Goal: Task Accomplishment & Management: Complete application form

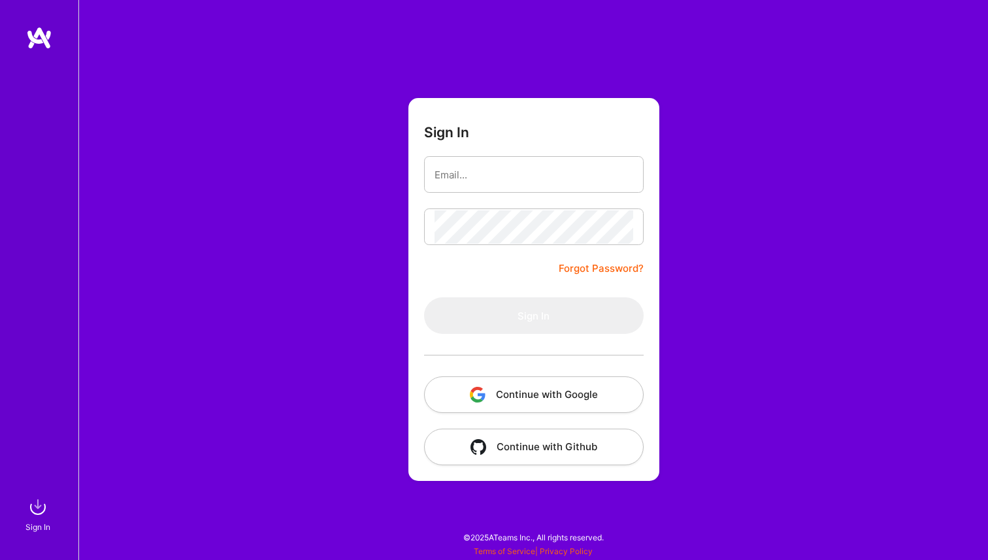
click at [533, 395] on button "Continue with Google" at bounding box center [534, 395] width 220 height 37
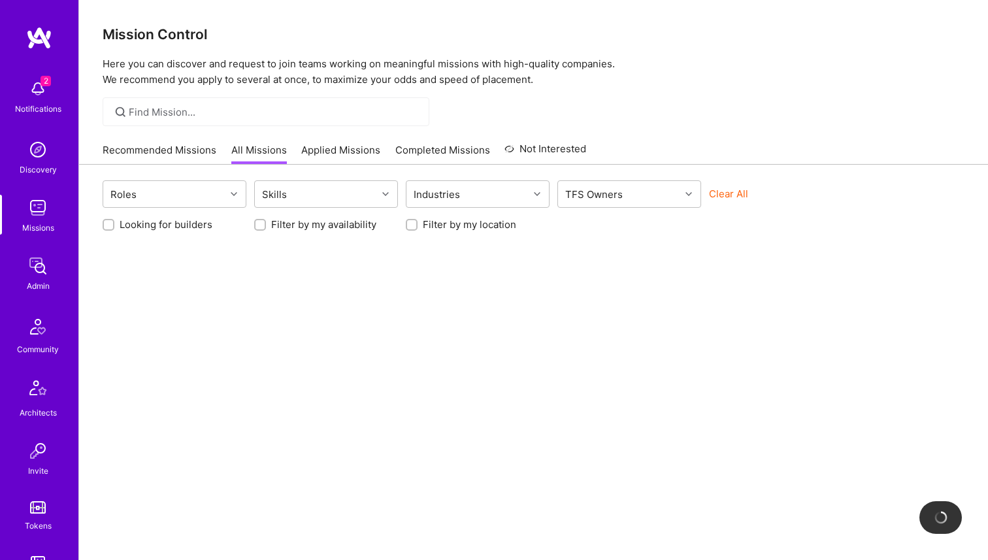
scroll to position [318, 0]
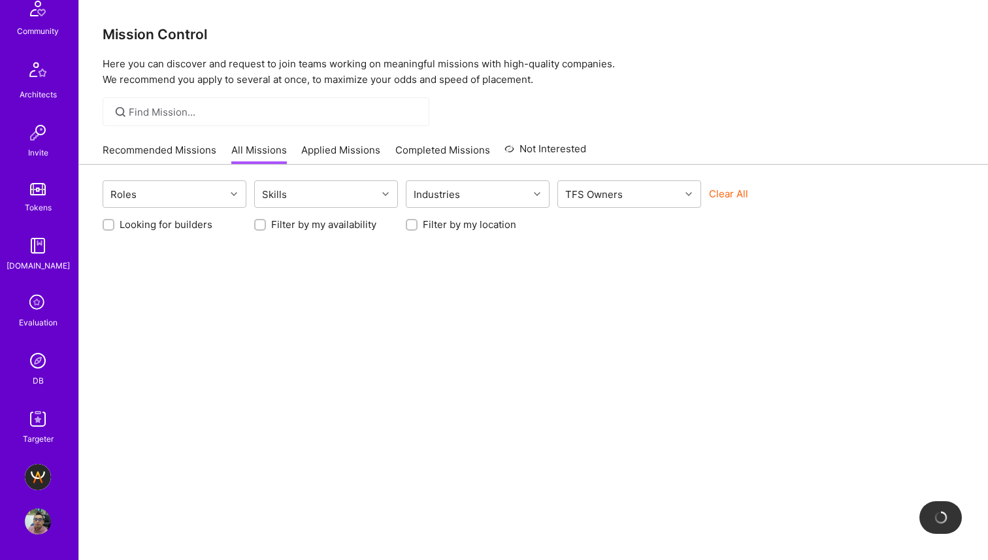
click at [33, 520] on img at bounding box center [38, 522] width 26 height 26
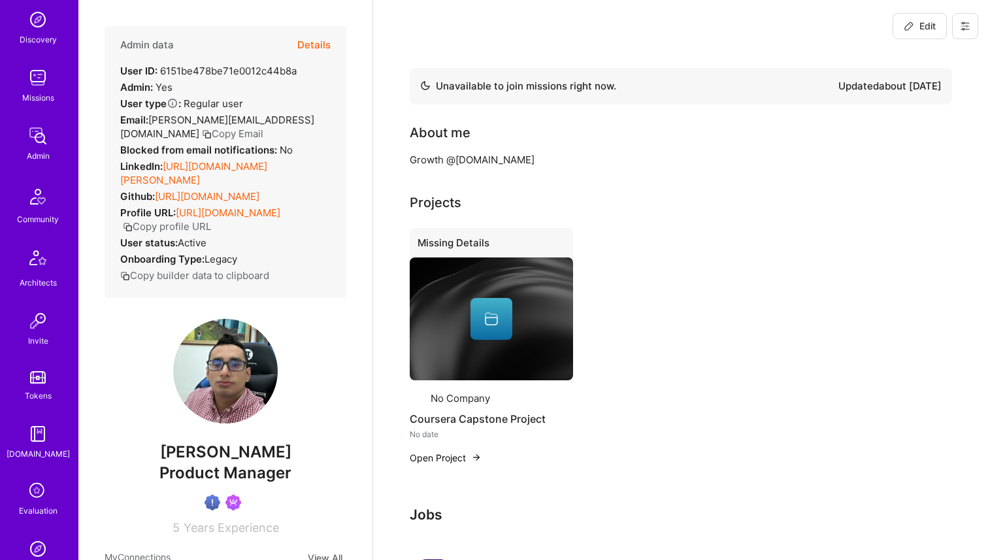
scroll to position [318, 0]
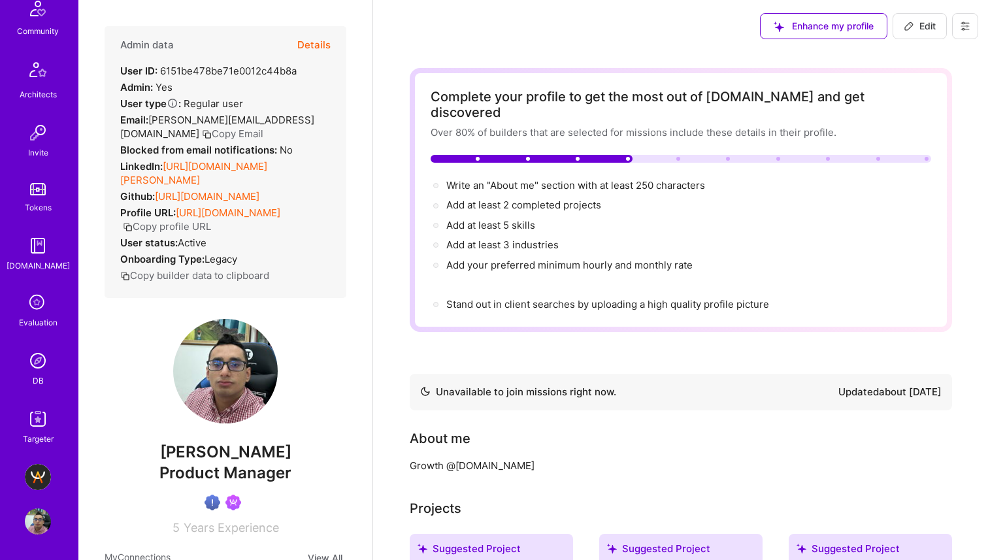
click at [29, 472] on img at bounding box center [38, 477] width 26 height 26
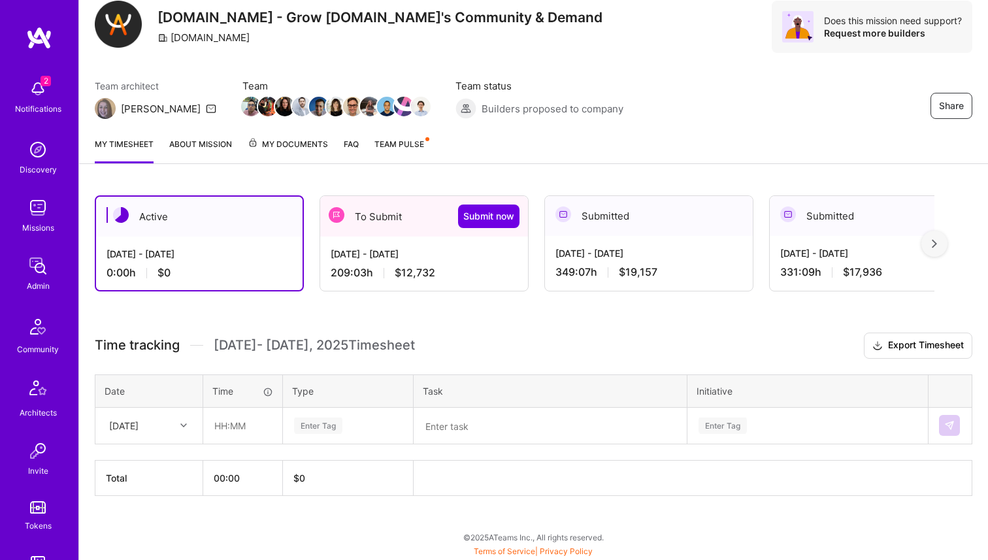
scroll to position [93, 0]
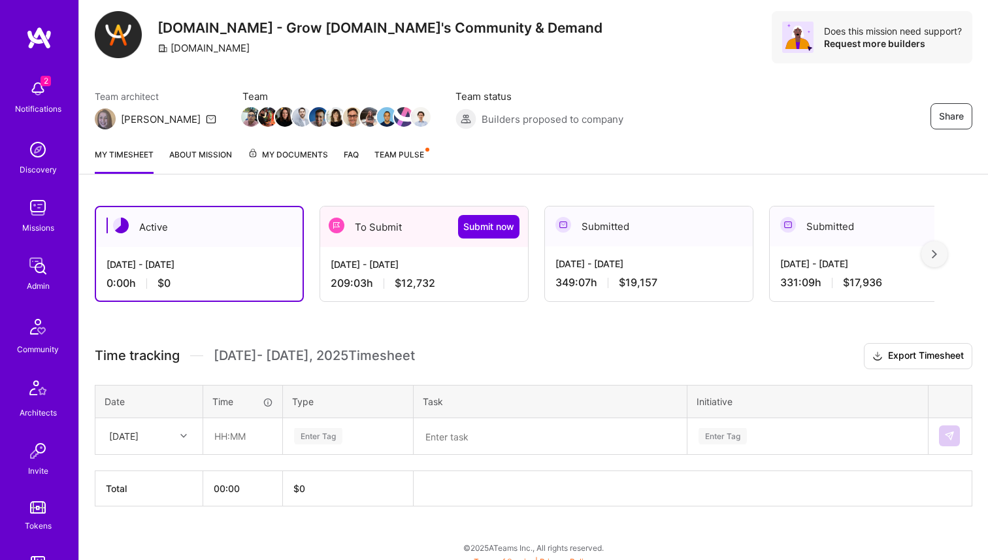
click at [390, 279] on div "209:03 h $12,732" at bounding box center [424, 284] width 187 height 14
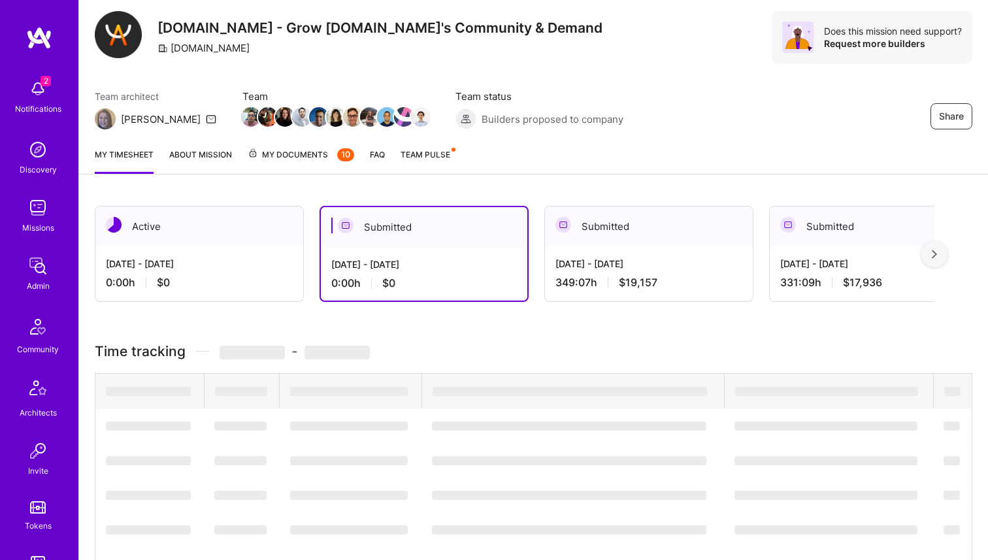
click at [575, 252] on div "Aug 16 - Aug 31, 2025 349:07 h $19,157" at bounding box center [649, 273] width 208 height 54
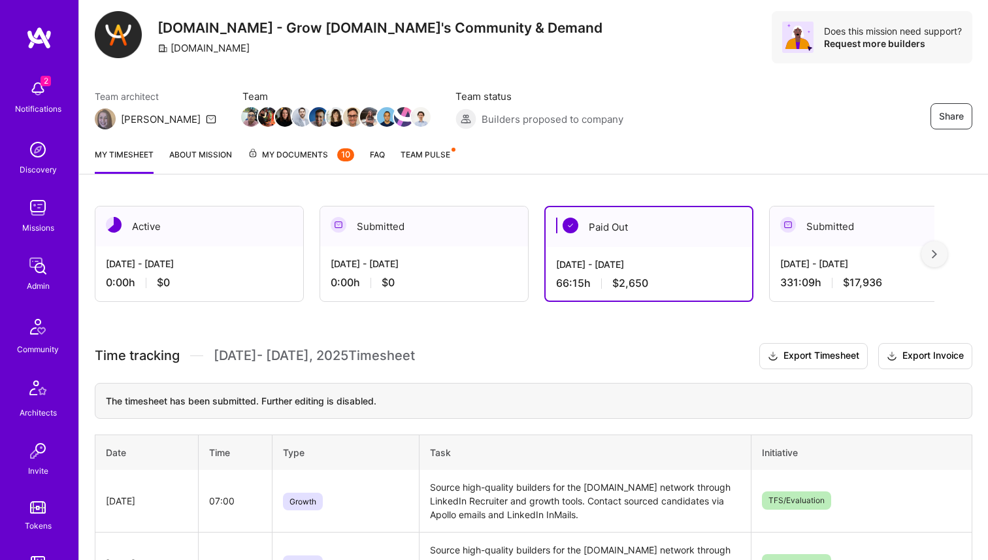
click at [255, 255] on div "Sep 16 - Sep 30, 2025 0:00 h $0" at bounding box center [199, 273] width 208 height 54
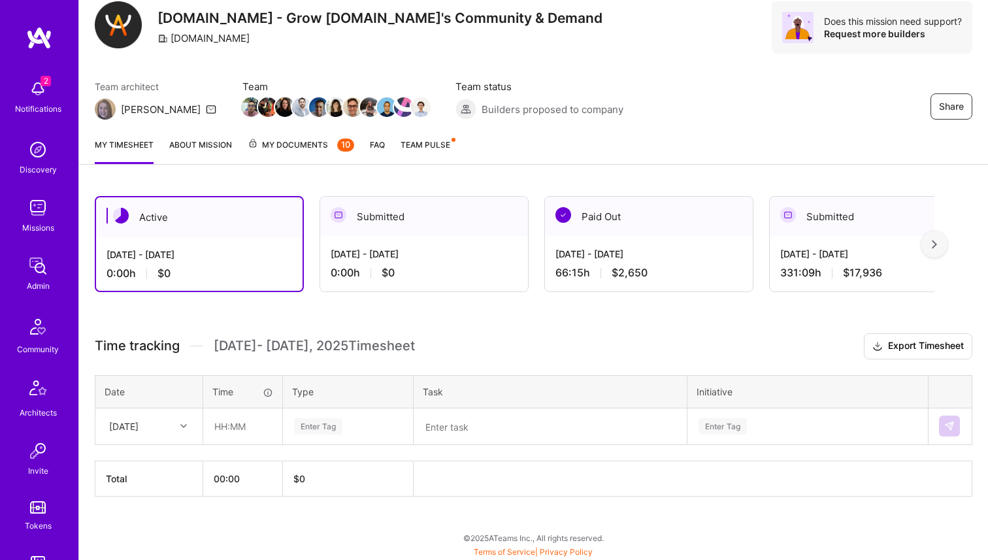
click at [365, 233] on div "Submitted" at bounding box center [424, 217] width 208 height 40
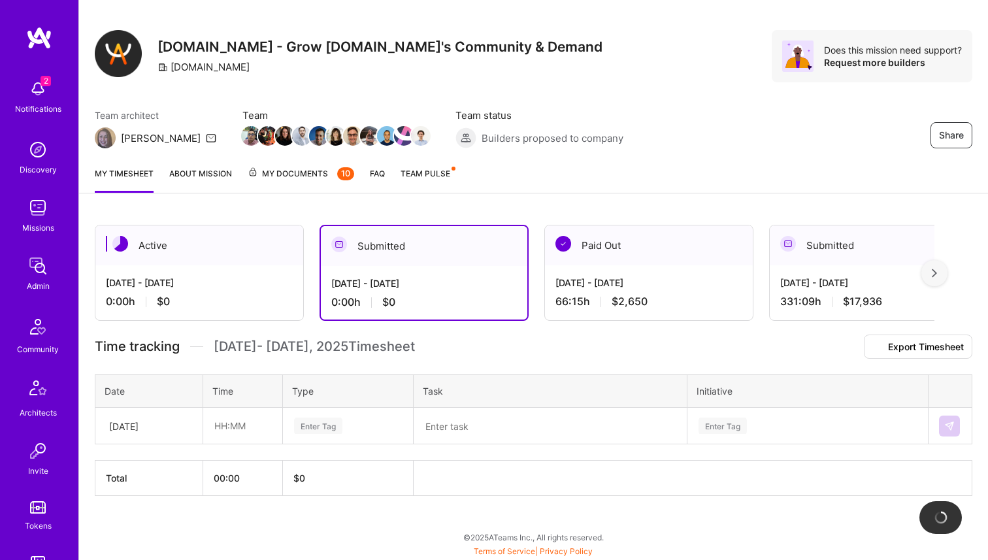
scroll to position [102, 0]
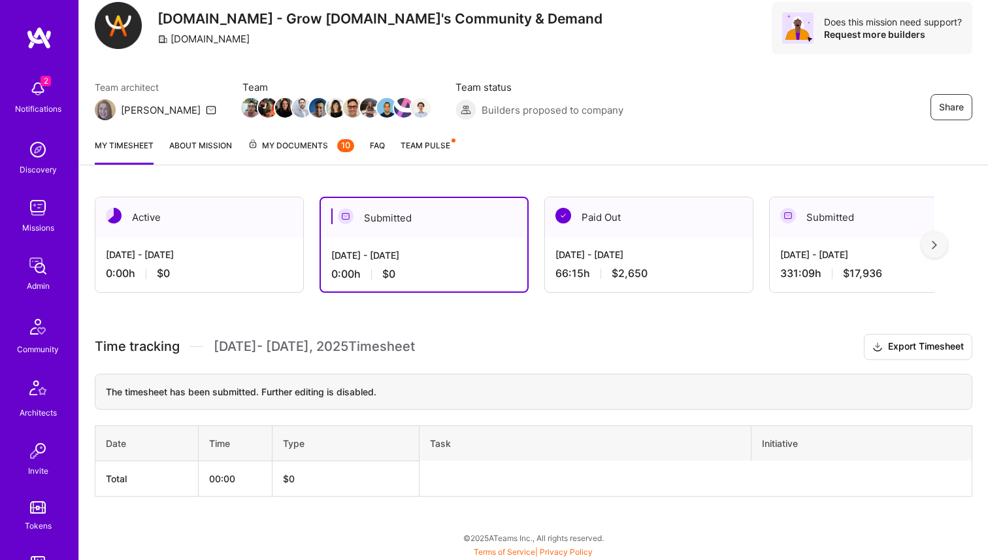
click at [255, 234] on div "Active" at bounding box center [199, 217] width 208 height 40
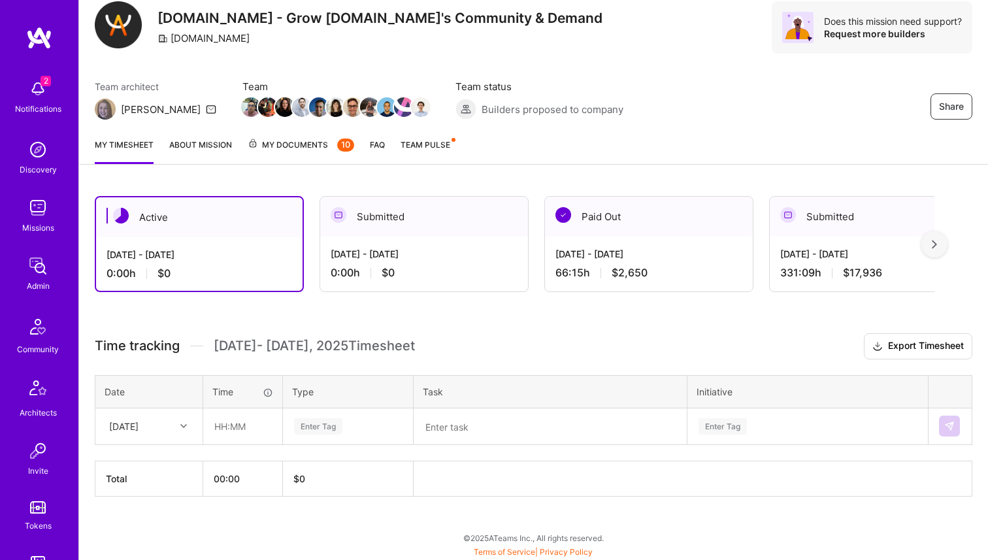
scroll to position [0, 0]
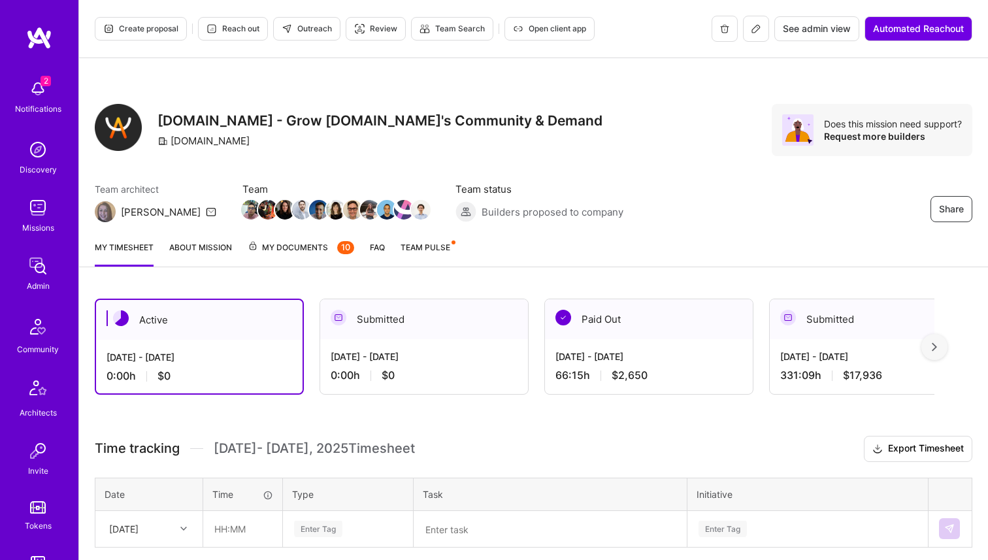
click at [426, 333] on div "Submitted" at bounding box center [424, 319] width 208 height 40
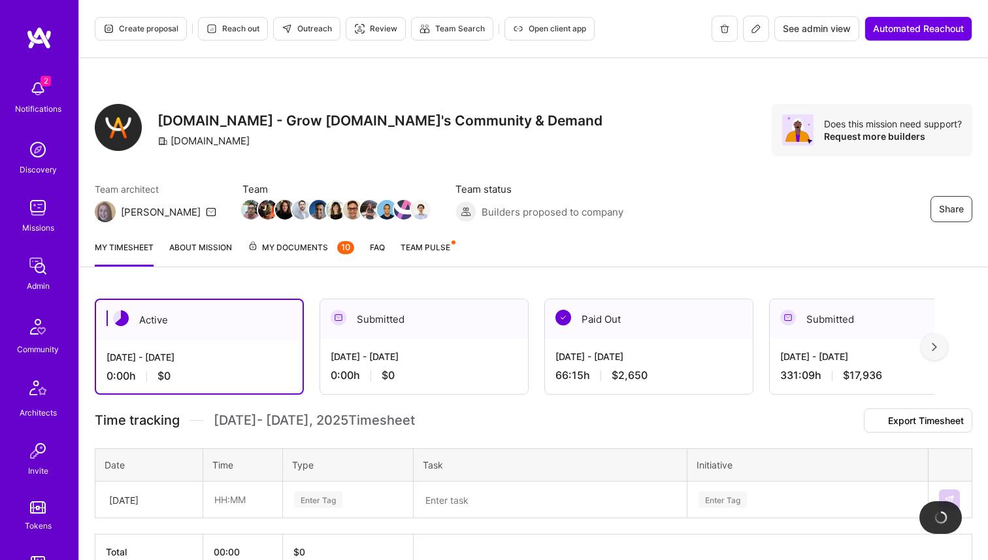
click at [426, 324] on div "Submitted" at bounding box center [424, 319] width 208 height 40
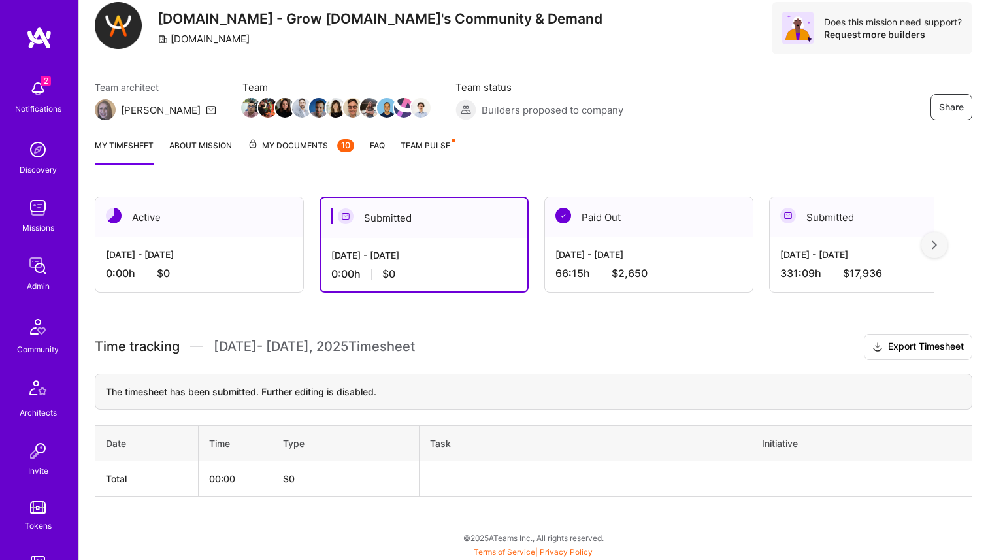
scroll to position [98, 0]
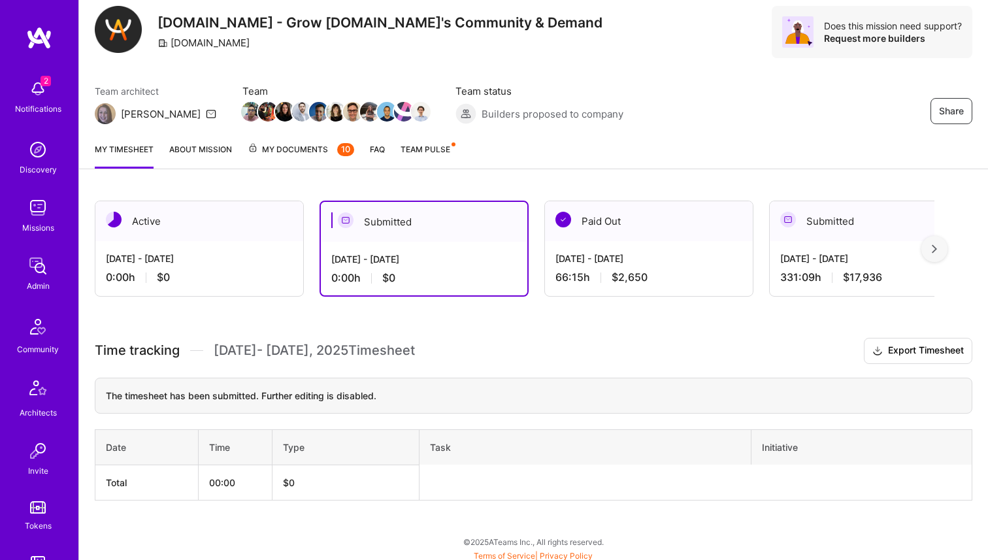
click at [351, 269] on div "Sep 1 - Sep 15, 2025 0:00 h $0" at bounding box center [424, 269] width 207 height 54
click at [589, 256] on div "[DATE] - [DATE]" at bounding box center [649, 259] width 187 height 14
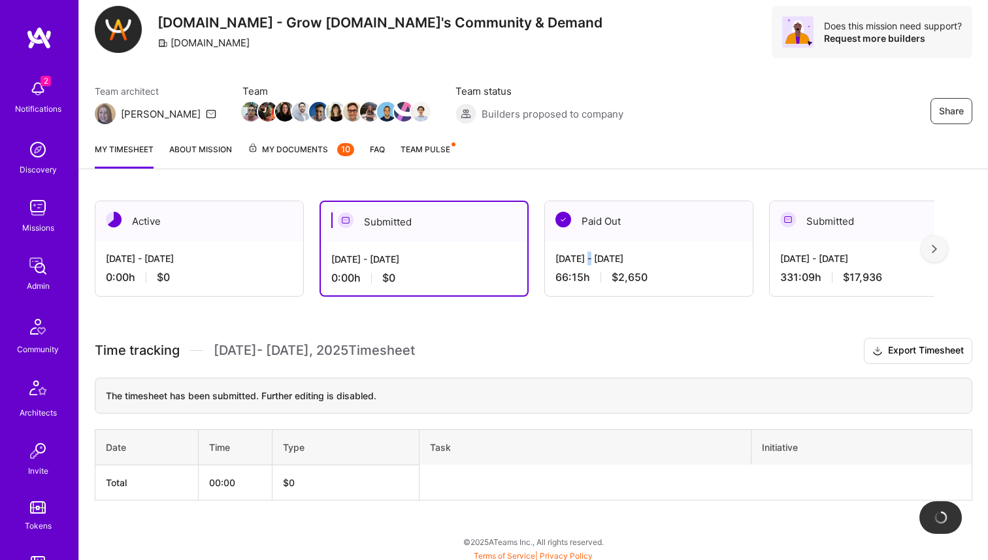
click at [589, 256] on div "[DATE] - [DATE]" at bounding box center [649, 259] width 187 height 14
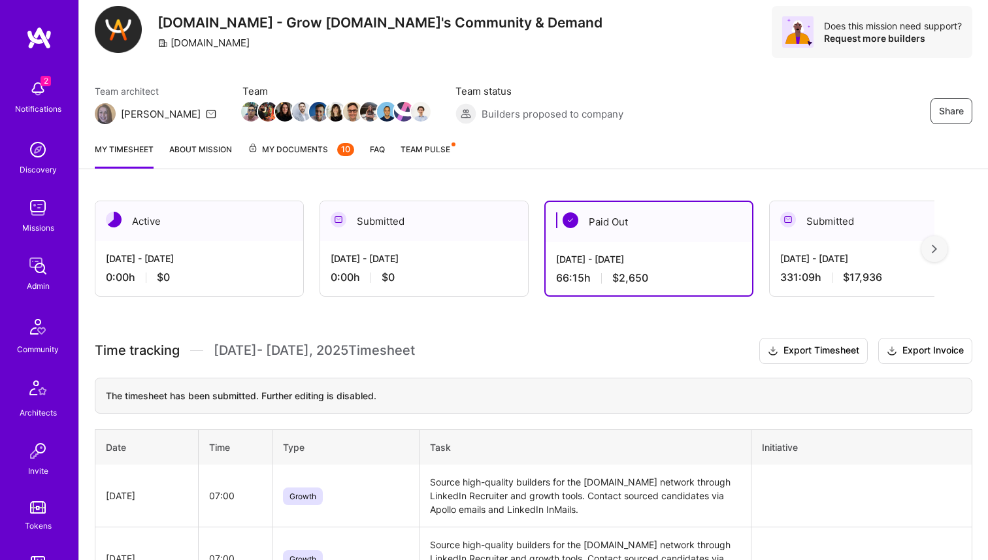
click at [398, 256] on div "[DATE] - [DATE]" at bounding box center [424, 259] width 187 height 14
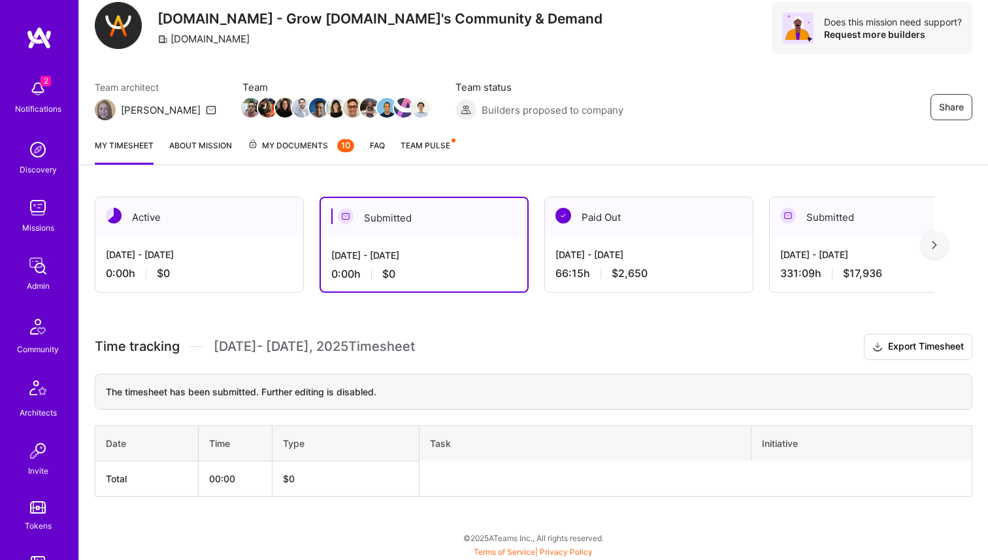
scroll to position [0, 0]
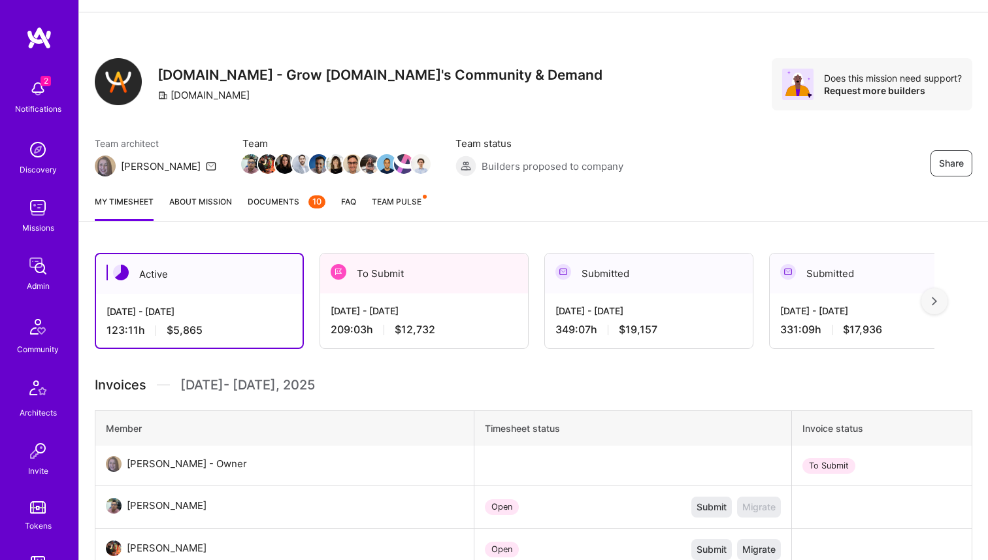
scroll to position [173, 0]
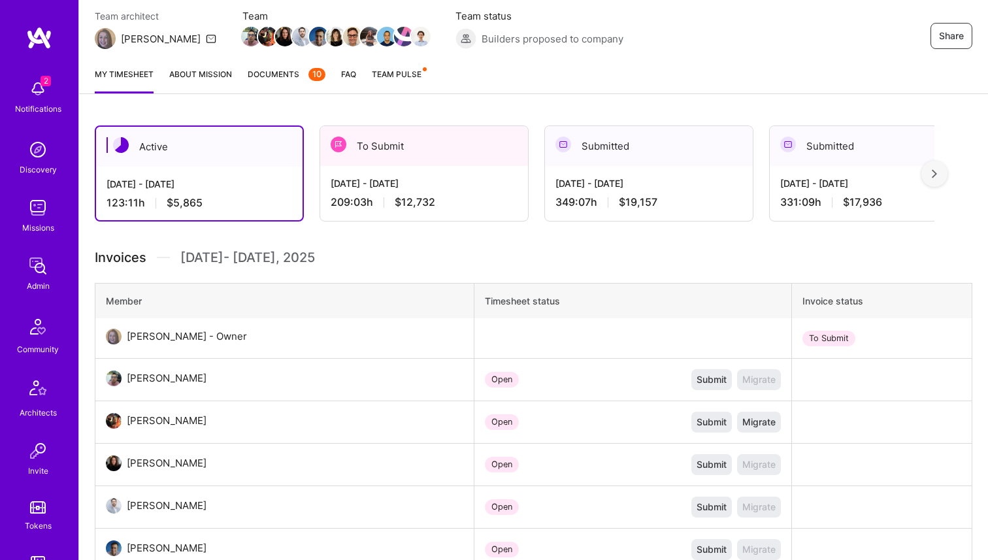
click at [420, 183] on div "[DATE] - [DATE]" at bounding box center [424, 184] width 187 height 14
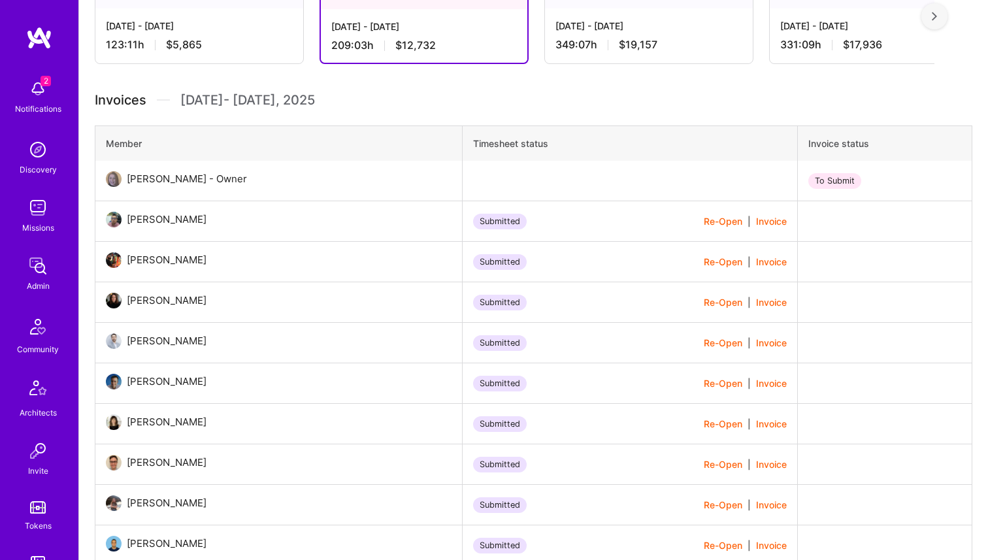
scroll to position [0, 0]
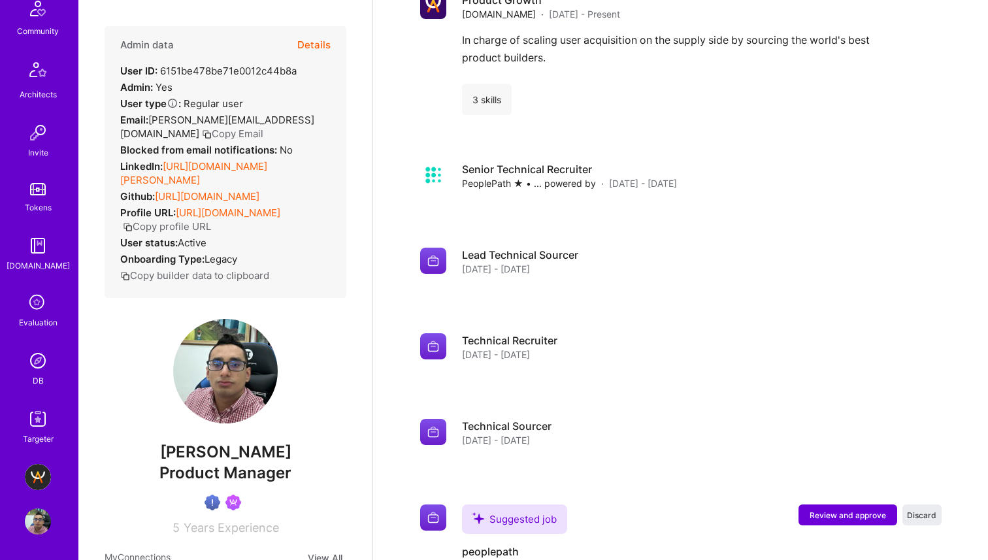
scroll to position [1443, 0]
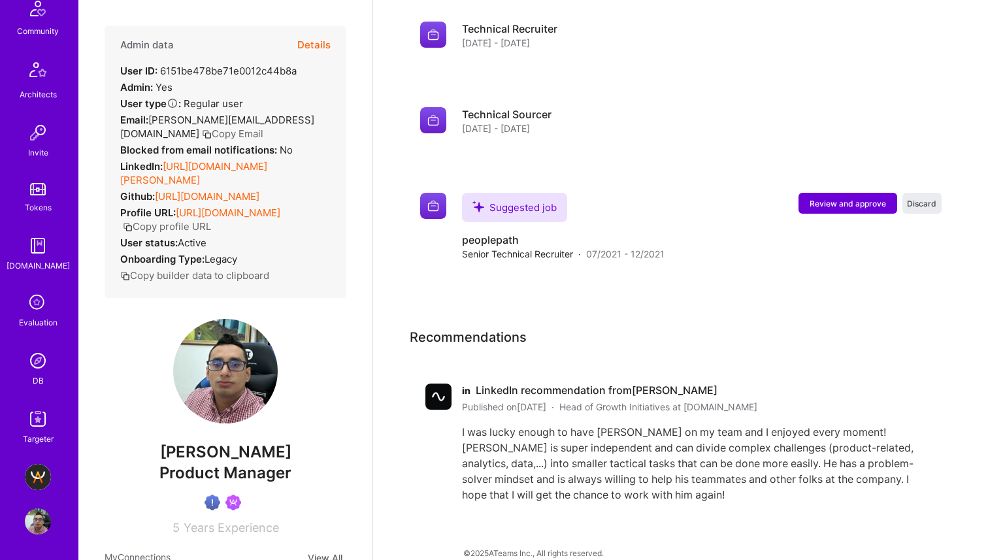
click at [29, 526] on img at bounding box center [38, 522] width 26 height 26
click at [29, 518] on img at bounding box center [38, 522] width 26 height 26
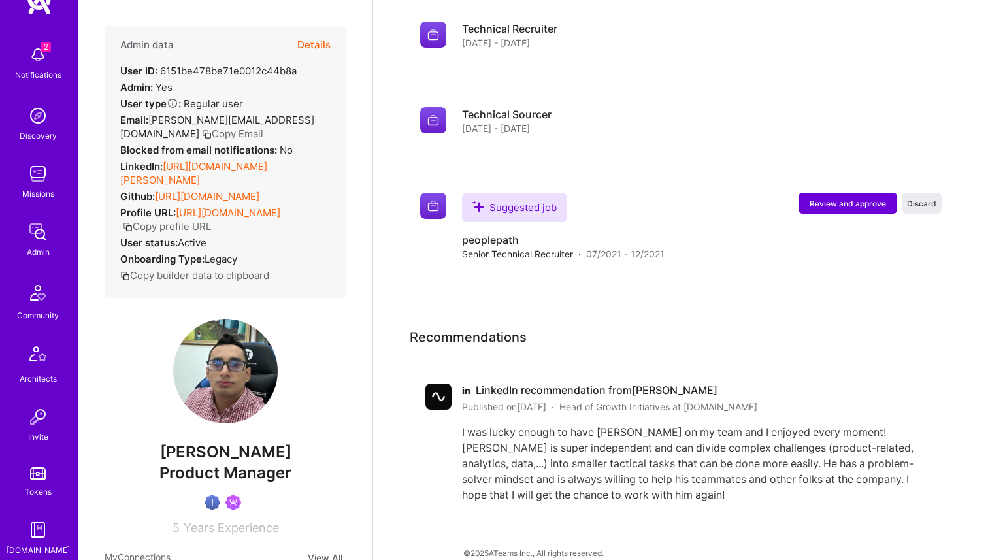
scroll to position [0, 0]
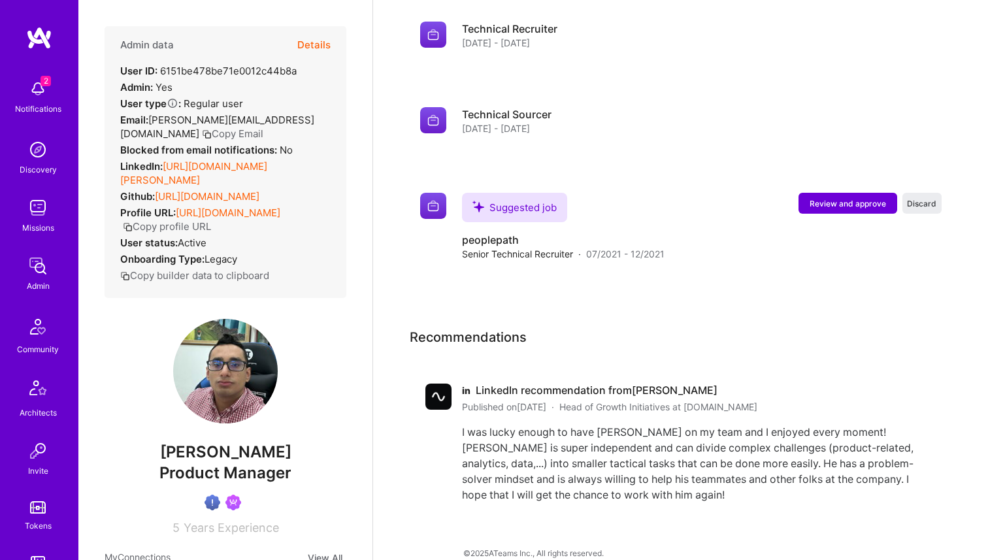
click at [23, 148] on link "Discovery" at bounding box center [37, 157] width 81 height 40
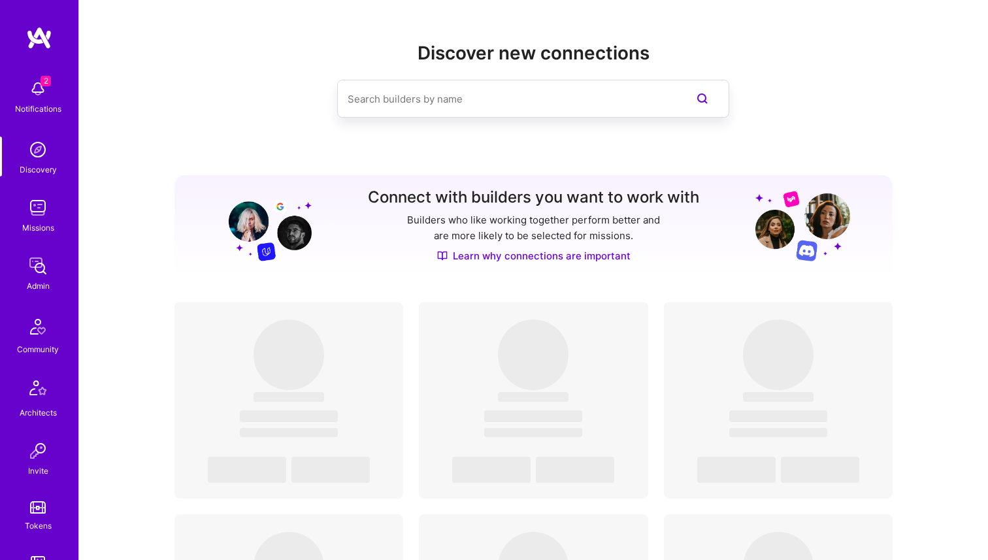
click at [20, 211] on link "Missions" at bounding box center [37, 215] width 81 height 40
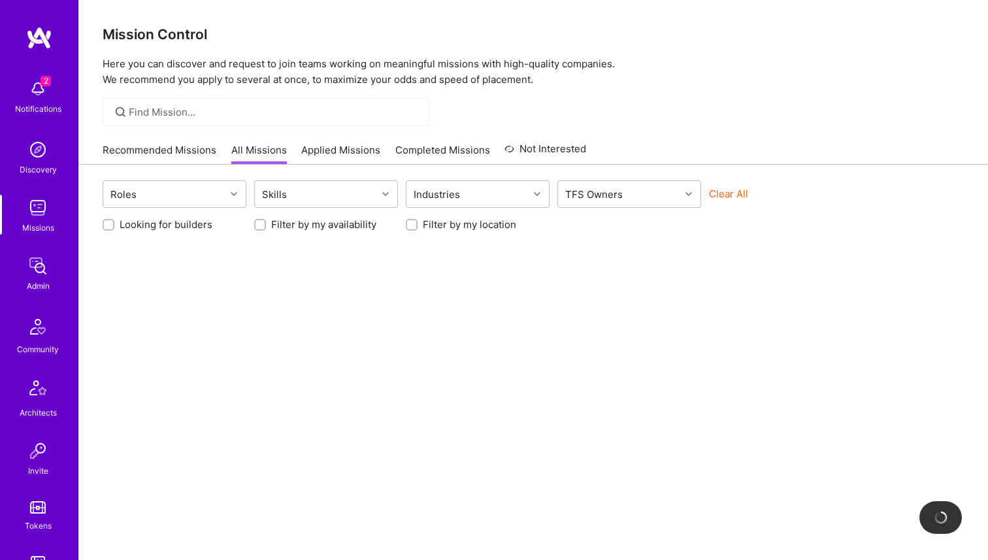
click at [211, 103] on div at bounding box center [266, 111] width 327 height 29
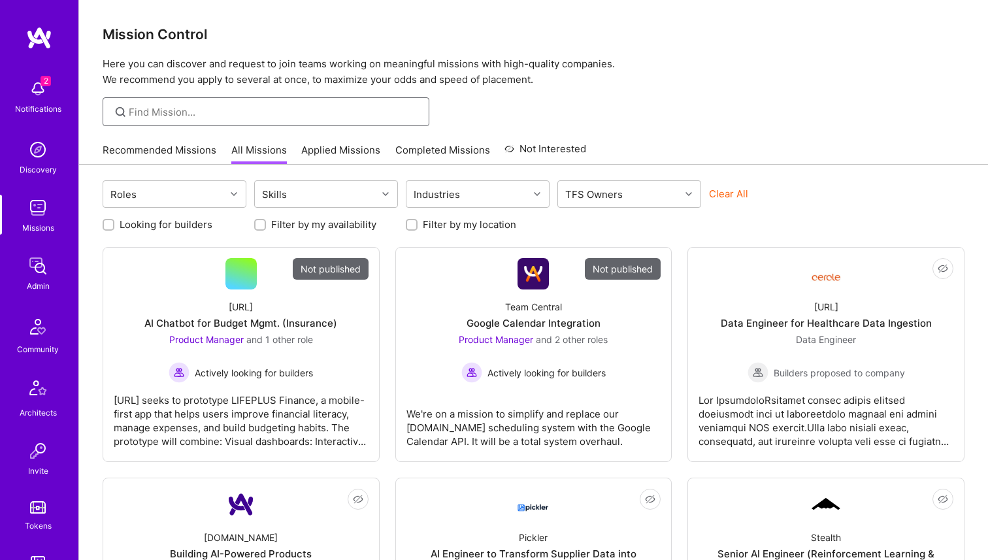
click at [156, 112] on input at bounding box center [274, 112] width 291 height 14
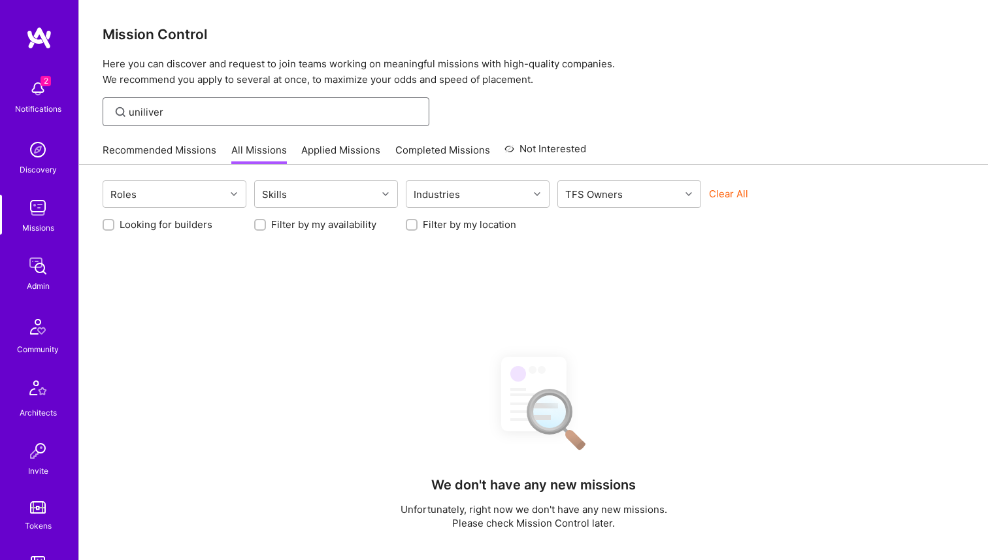
click at [154, 112] on input "uniliver" at bounding box center [274, 112] width 291 height 14
type input "unilever"
click at [186, 113] on input "unilever" at bounding box center [274, 112] width 291 height 14
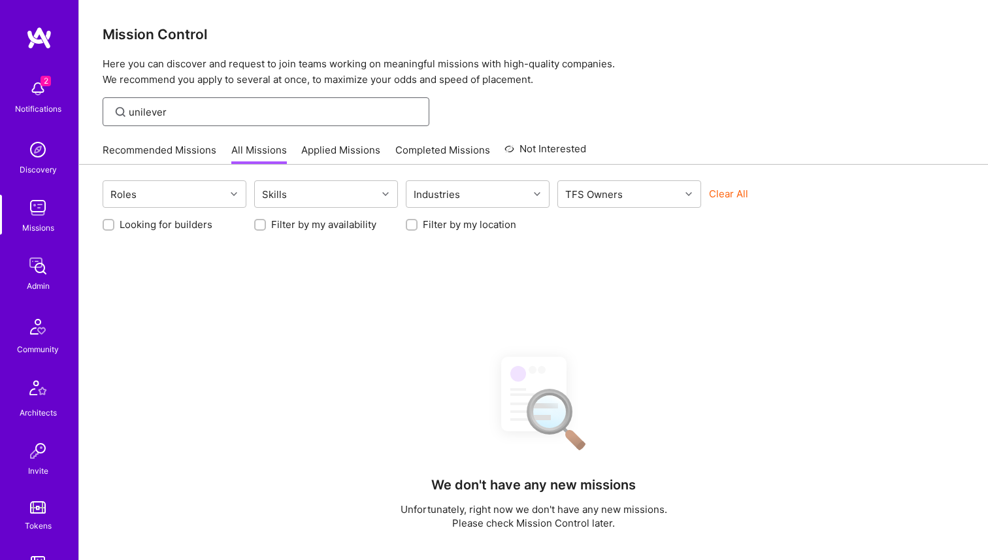
click at [186, 113] on input "unilever" at bounding box center [274, 112] width 291 height 14
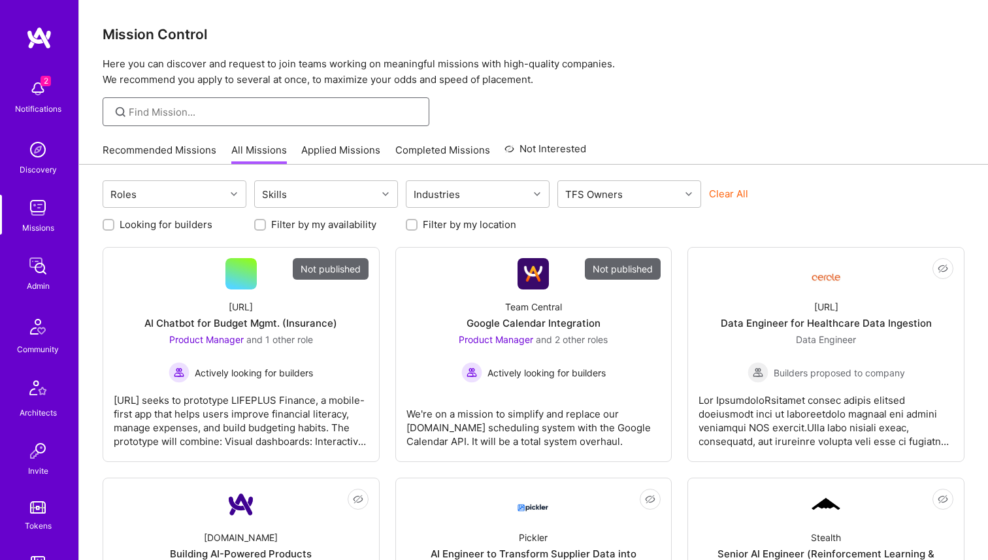
click at [260, 107] on input at bounding box center [274, 112] width 291 height 14
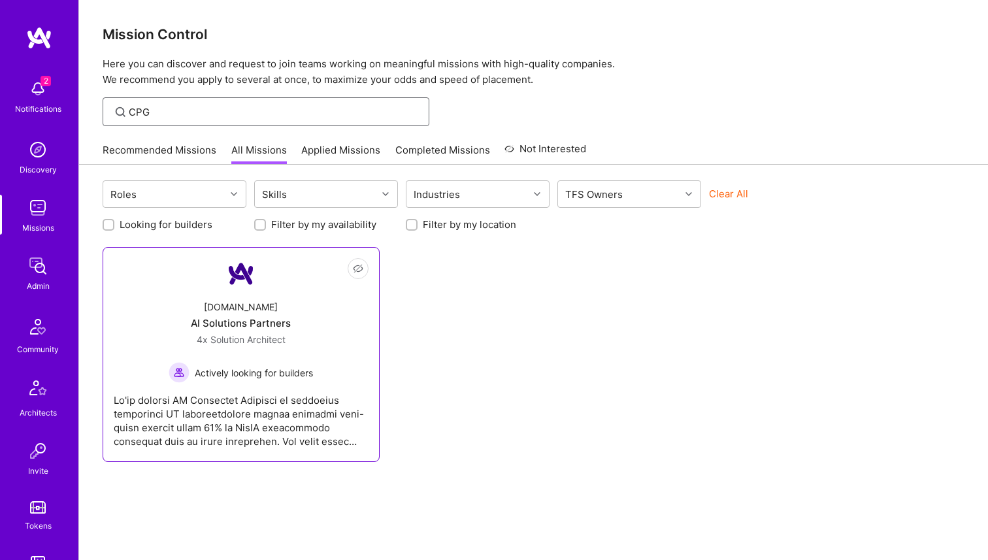
type input "CPG"
click at [264, 316] on div "A.Team AI Solutions Partners 4x Solution Architect Actively looking for builders" at bounding box center [241, 336] width 255 height 93
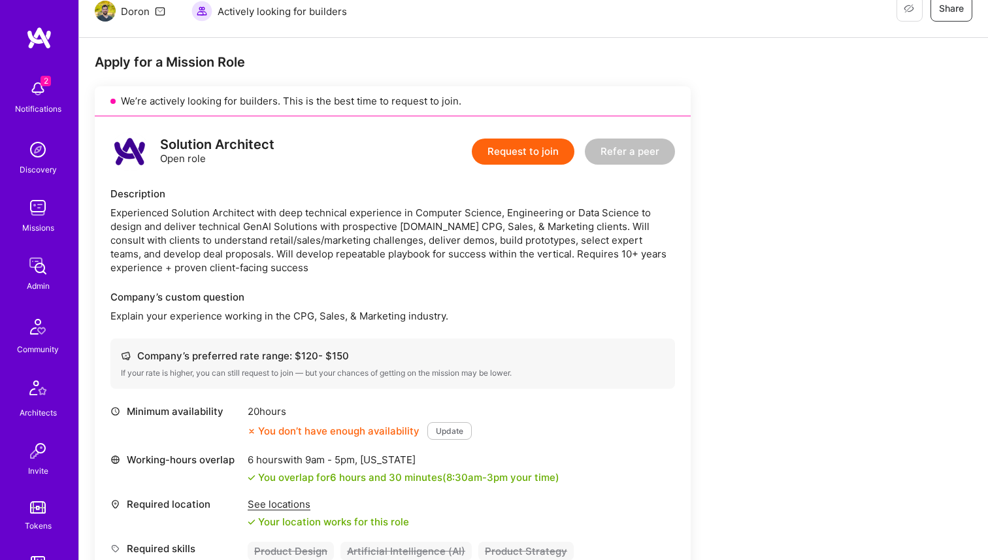
scroll to position [358, 0]
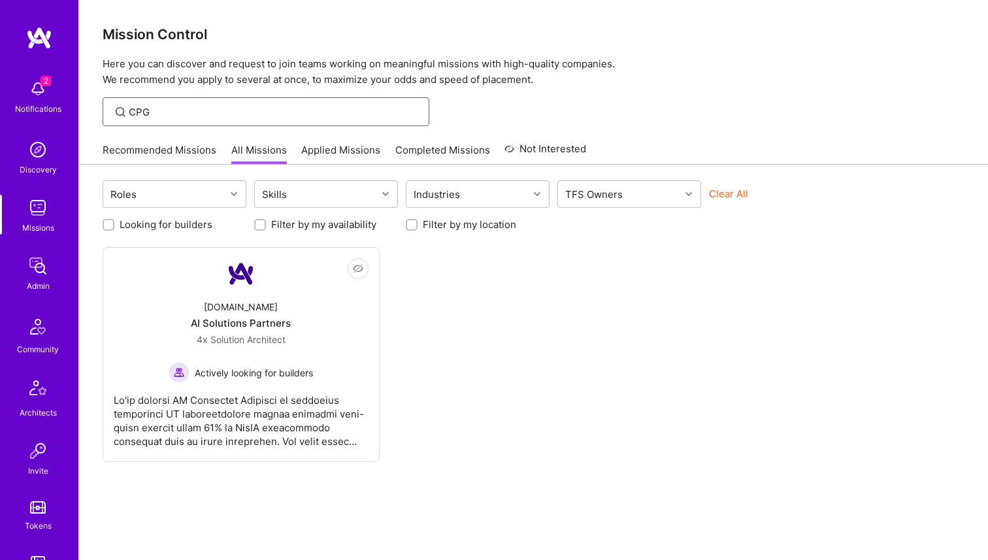
click at [172, 113] on input "CPG" at bounding box center [274, 112] width 291 height 14
type input "consumer goods"
click at [200, 288] on link "Not Interested A.Team AI Solutions Partners 4x Solution Architect Actively look…" at bounding box center [241, 354] width 255 height 193
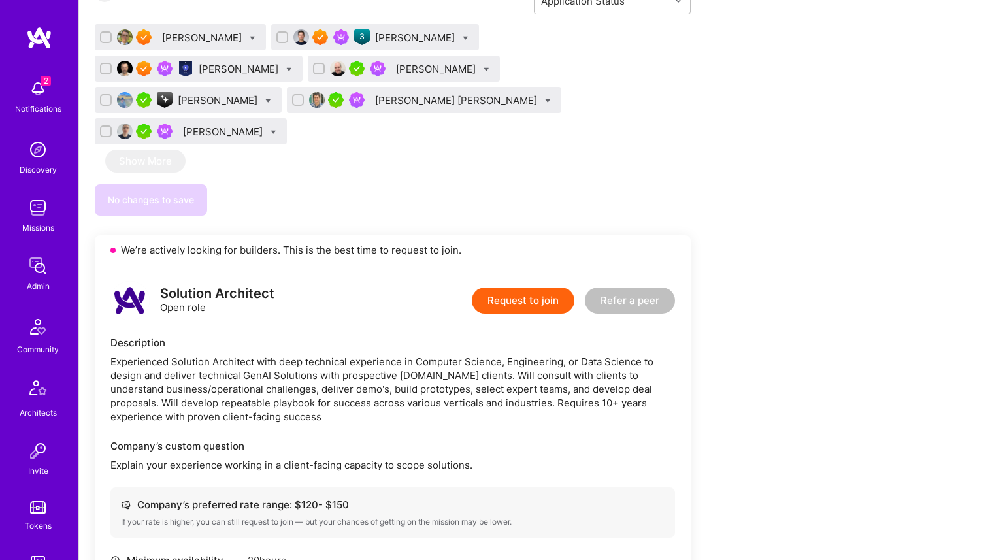
scroll to position [2952, 0]
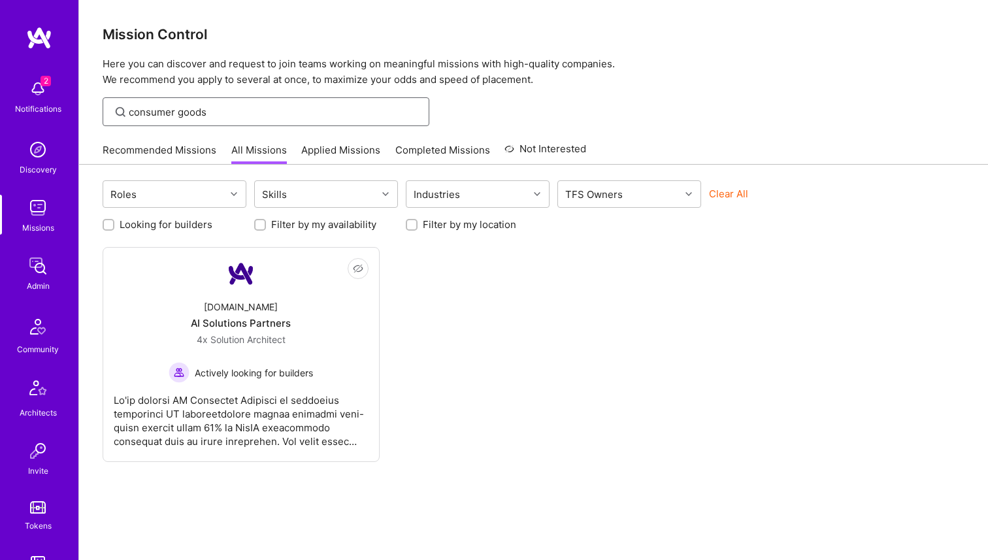
click at [180, 113] on input "consumer goods" at bounding box center [274, 112] width 291 height 14
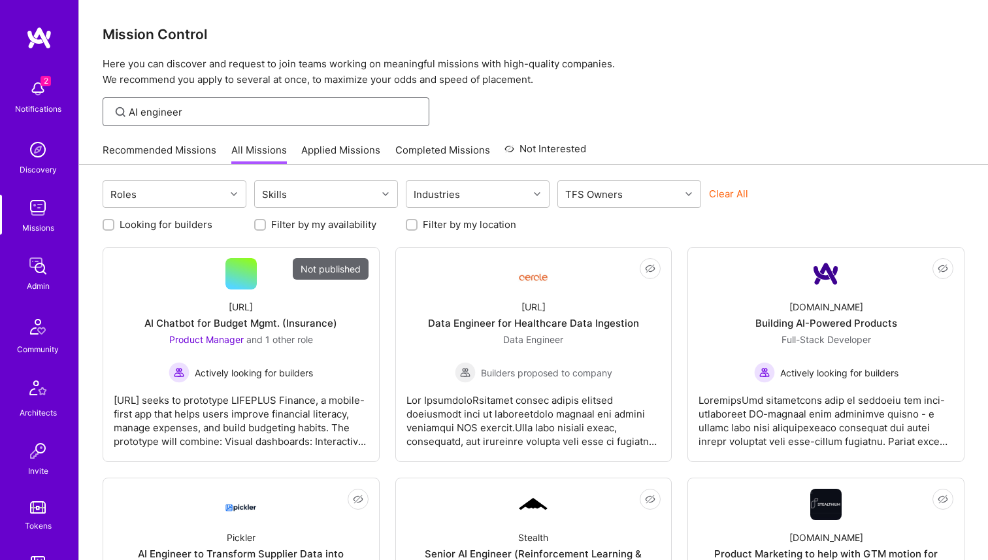
type input "AI engineer"
click at [169, 195] on div "Roles" at bounding box center [164, 194] width 122 height 26
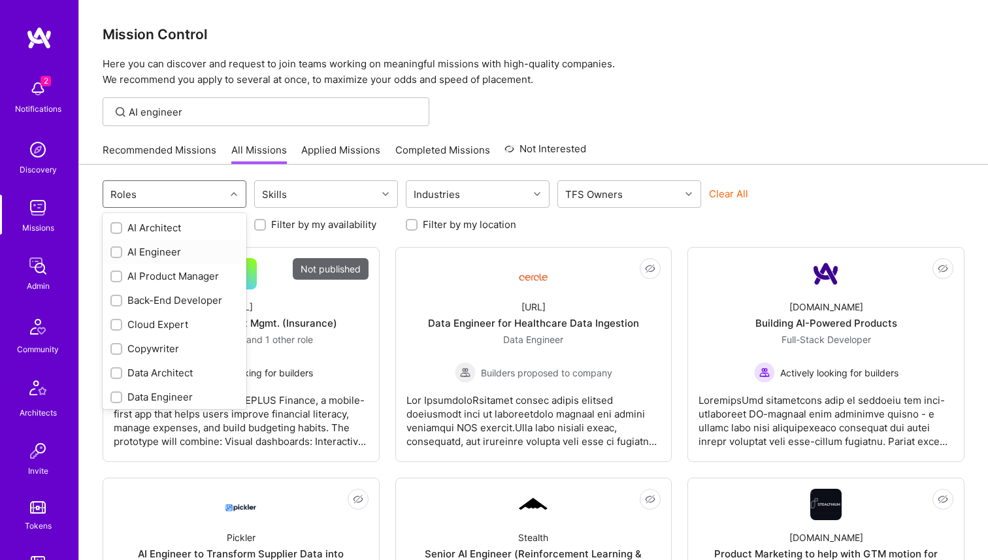
click at [116, 248] on input "checkbox" at bounding box center [117, 252] width 9 height 9
checkbox input "false"
checkbox input "true"
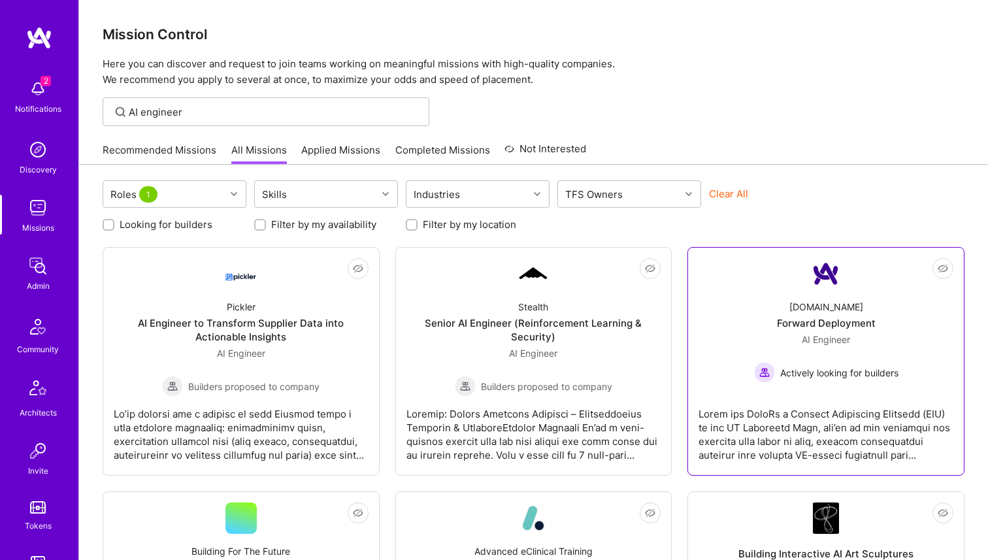
click at [778, 328] on div "Forward Deployment" at bounding box center [826, 323] width 99 height 14
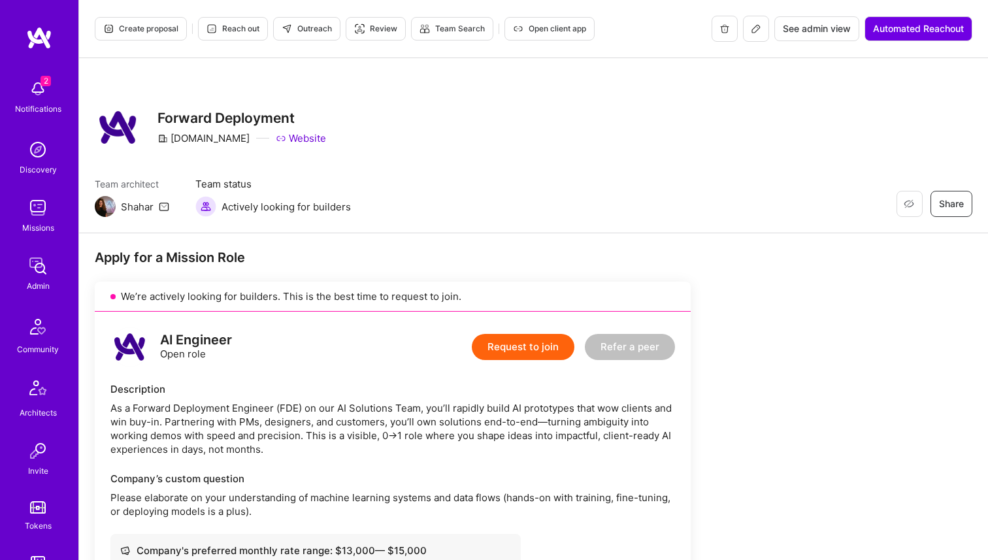
click at [516, 345] on button "Request to join" at bounding box center [523, 347] width 103 height 26
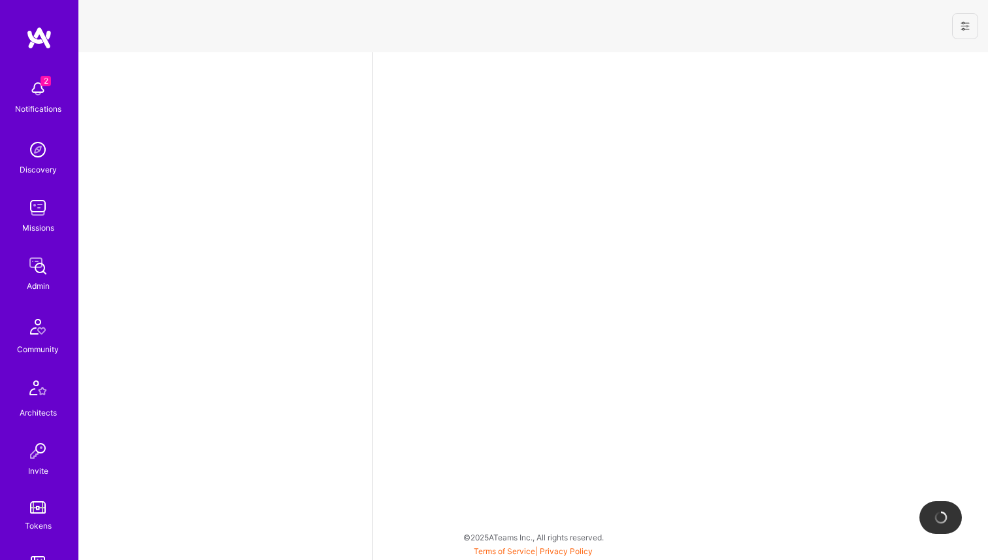
select select "NI"
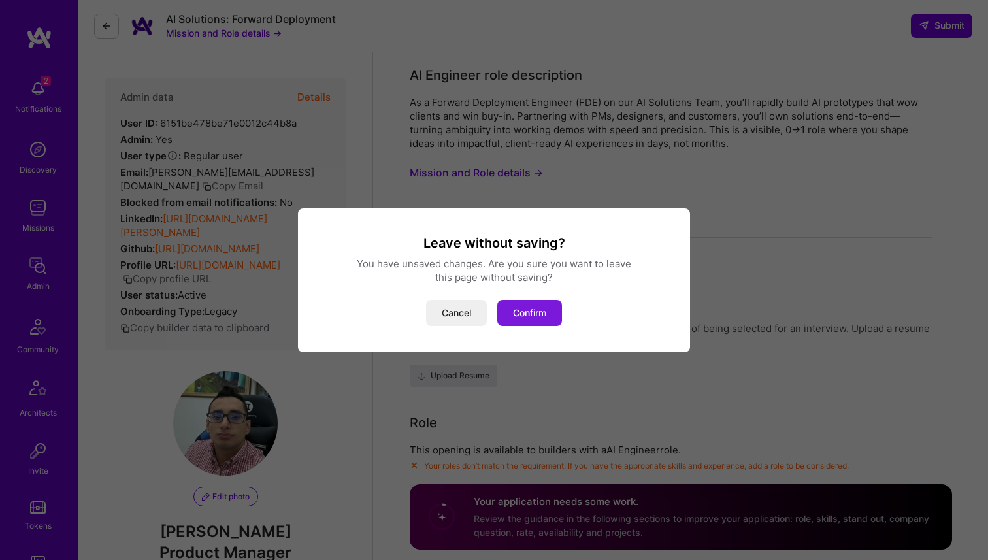
click at [514, 305] on button "Confirm" at bounding box center [530, 313] width 65 height 26
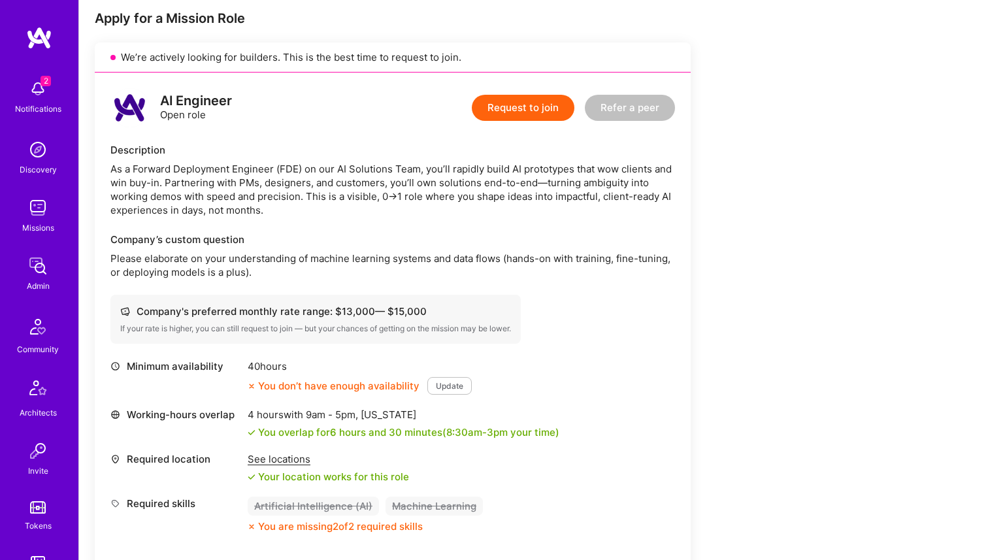
scroll to position [234, 0]
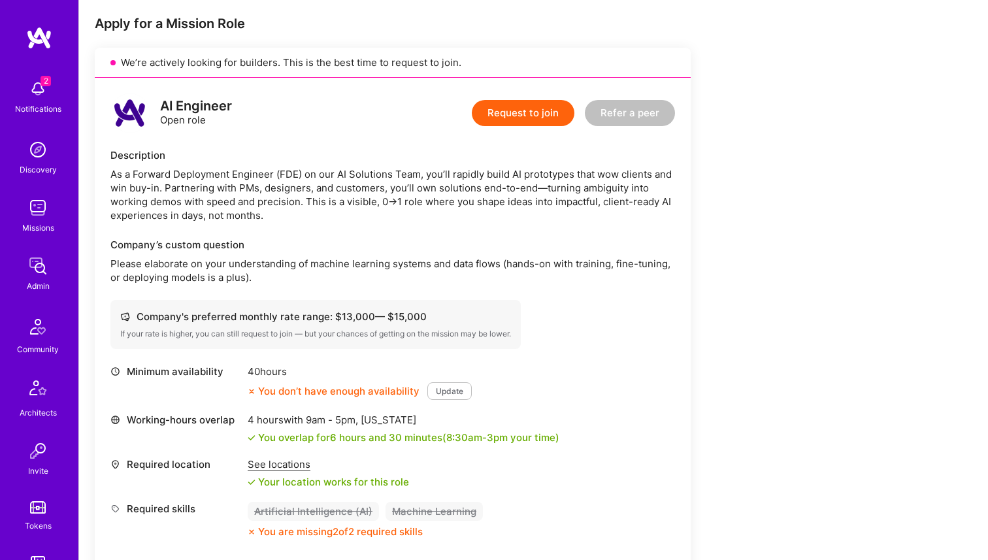
click at [513, 114] on button "Request to join" at bounding box center [523, 113] width 103 height 26
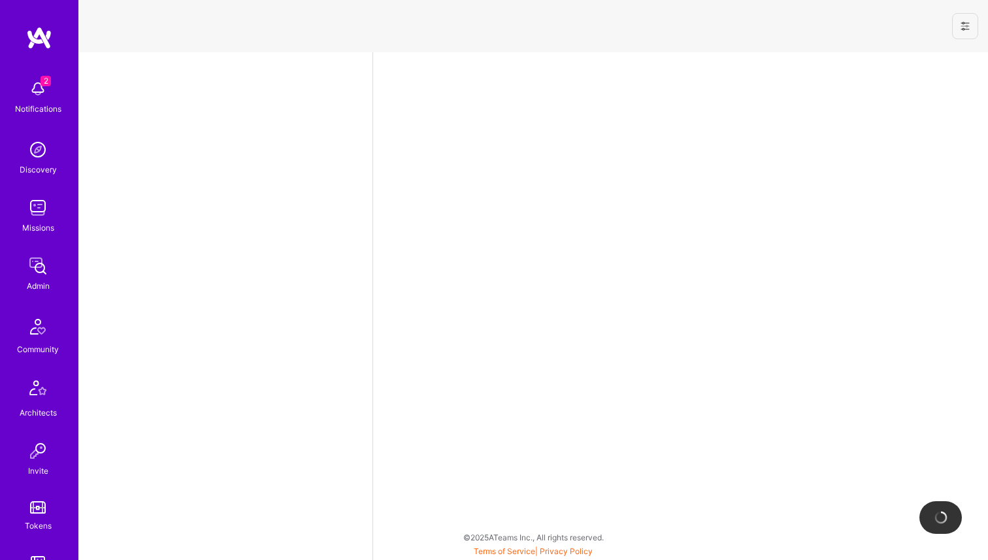
select select "NI"
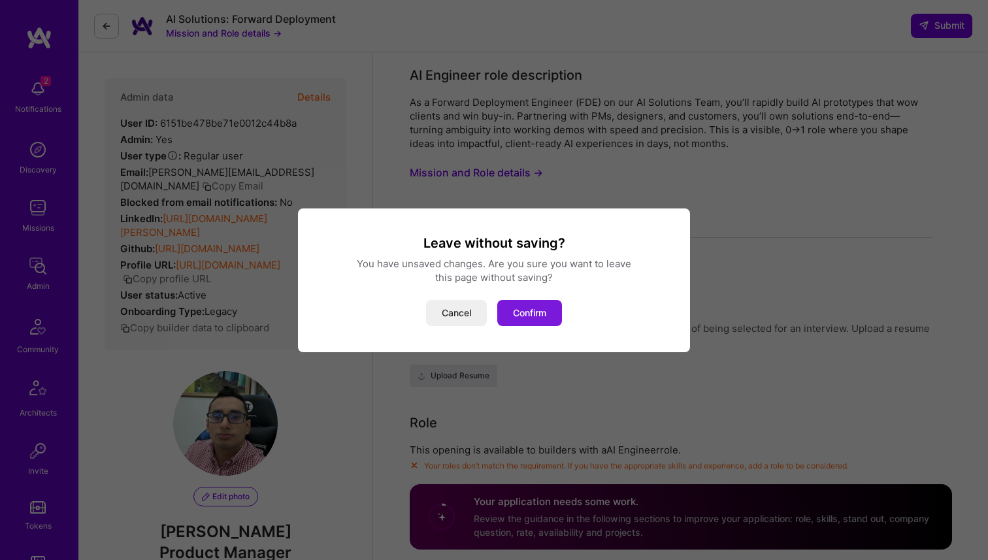
click at [525, 305] on button "Confirm" at bounding box center [530, 313] width 65 height 26
